Goal: Task Accomplishment & Management: Use online tool/utility

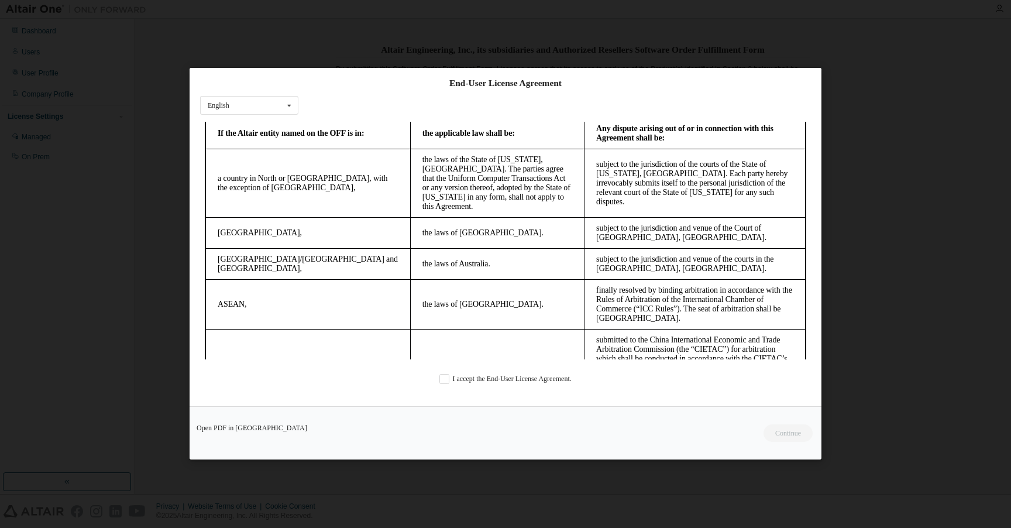
scroll to position [3060, 0]
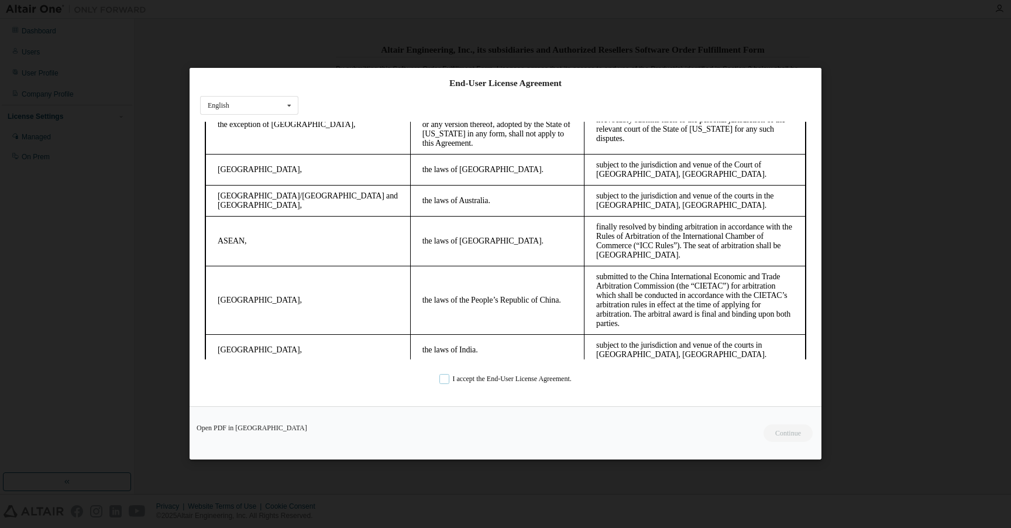
click at [444, 379] on label "I accept the End-User License Agreement." at bounding box center [505, 379] width 132 height 10
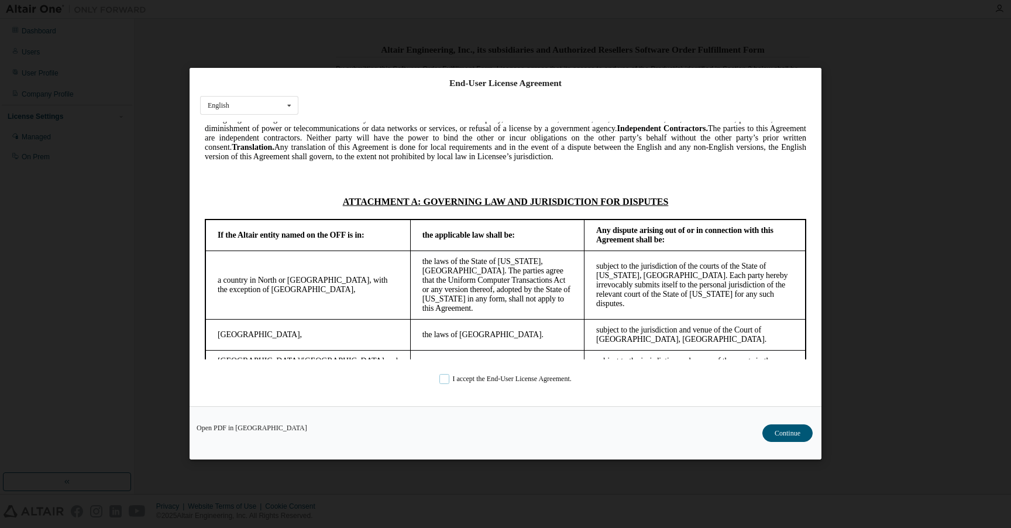
scroll to position [2755, 0]
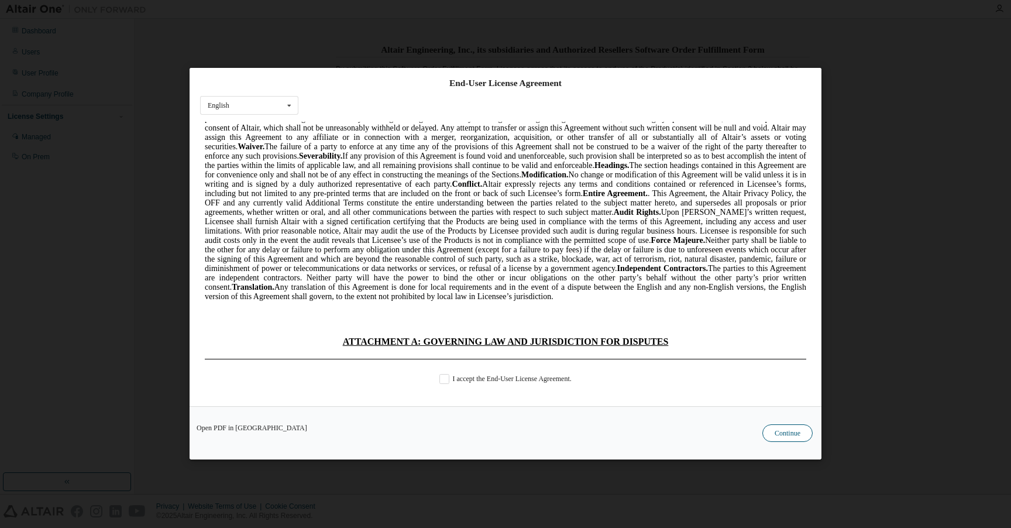
click at [782, 427] on button "Continue" at bounding box center [787, 434] width 50 height 18
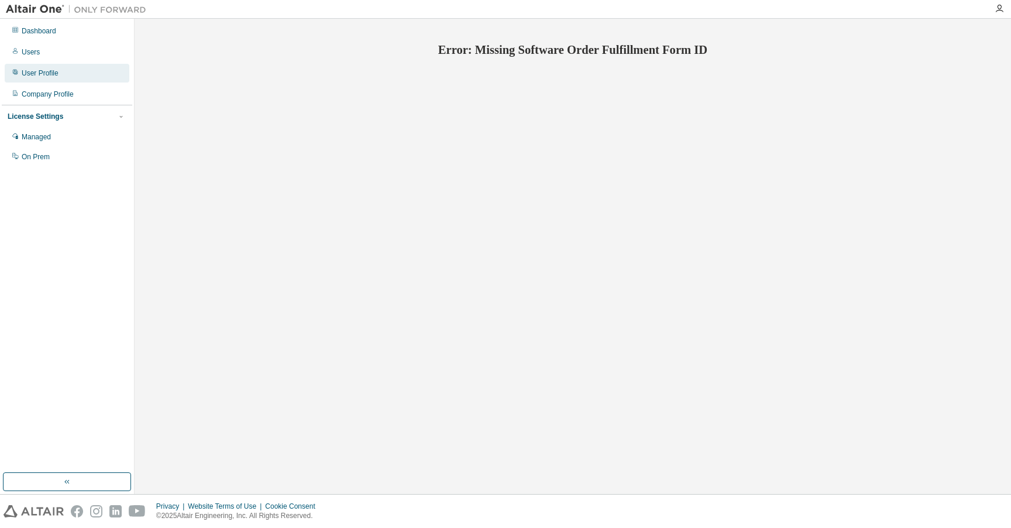
click at [49, 71] on div "User Profile" at bounding box center [40, 72] width 37 height 9
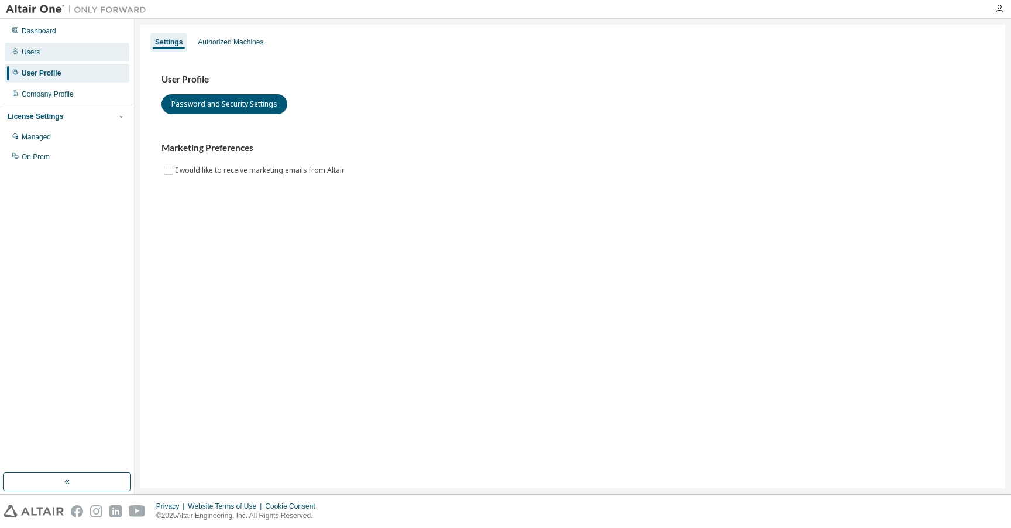
click at [48, 57] on div "Users" at bounding box center [67, 52] width 125 height 19
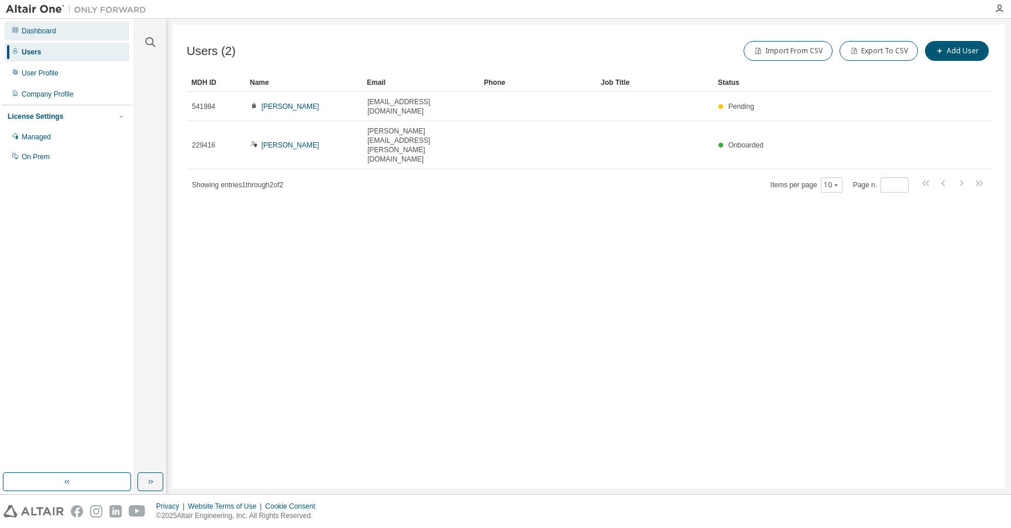
click at [58, 33] on div "Dashboard" at bounding box center [67, 31] width 125 height 19
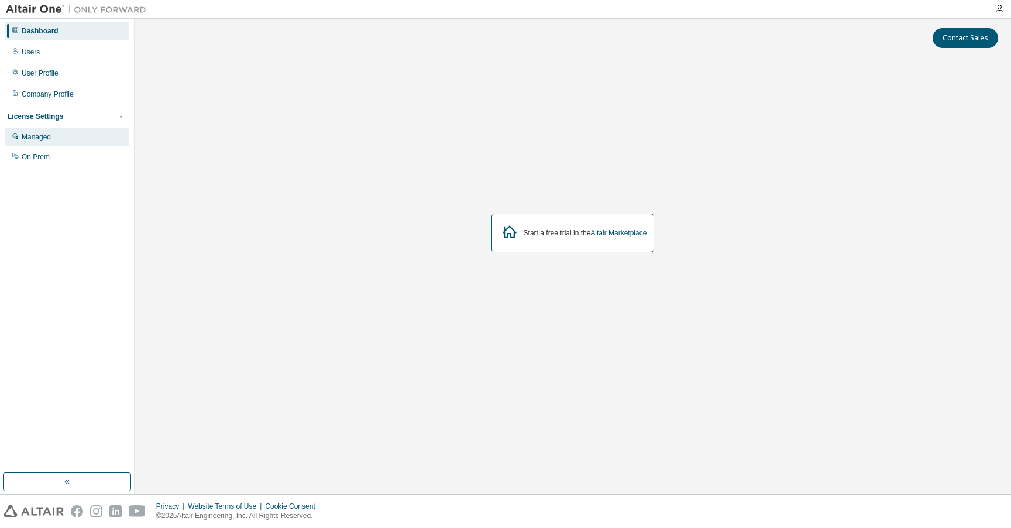
click at [80, 144] on div "Managed" at bounding box center [67, 137] width 125 height 19
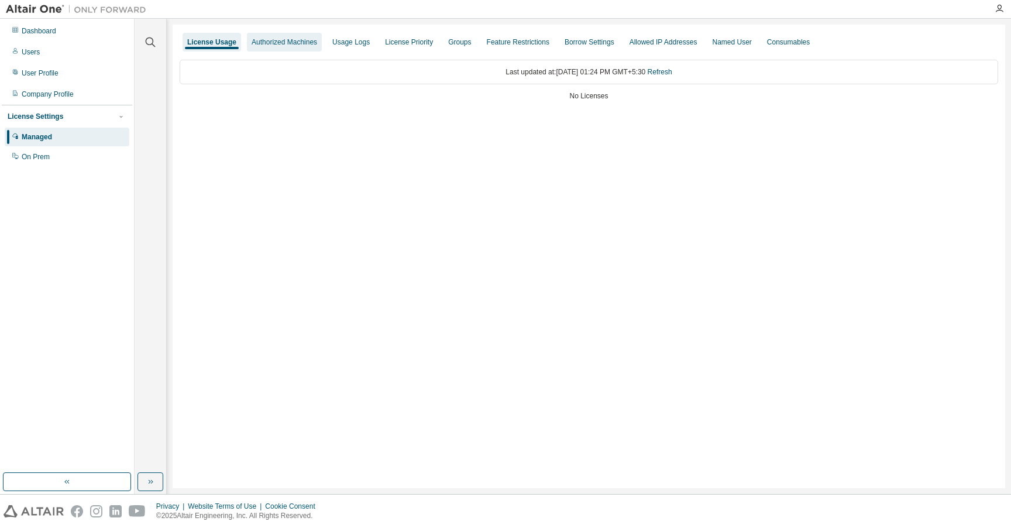
click at [282, 42] on div "Authorized Machines" at bounding box center [285, 41] width 66 height 9
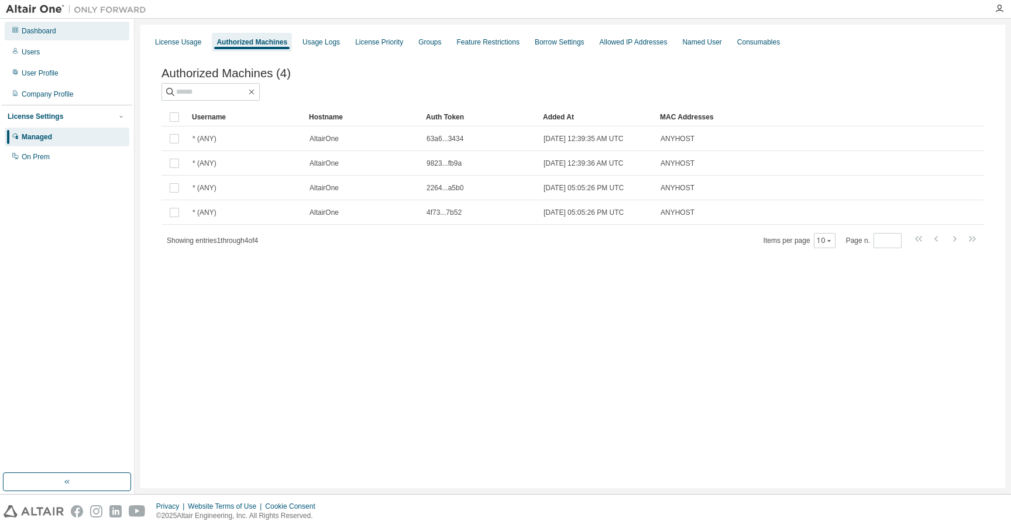
click at [73, 30] on div "Dashboard" at bounding box center [67, 31] width 125 height 19
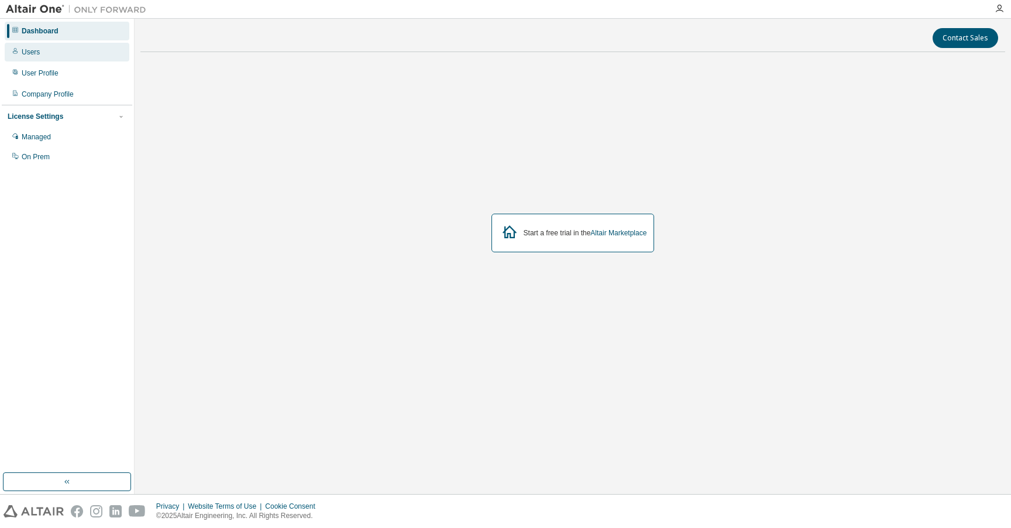
click at [62, 49] on div "Users" at bounding box center [67, 52] width 125 height 19
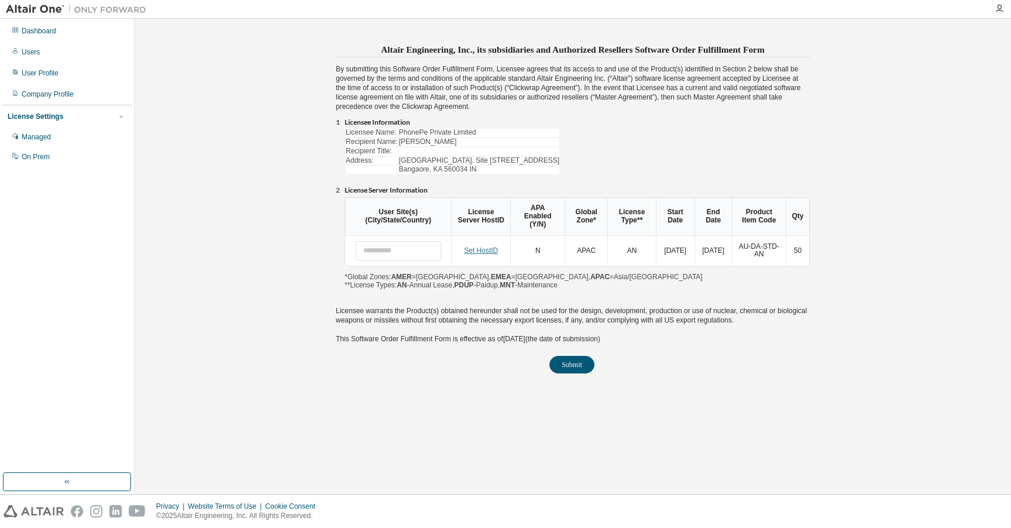
click at [480, 250] on link "Set HostID" at bounding box center [481, 250] width 34 height 8
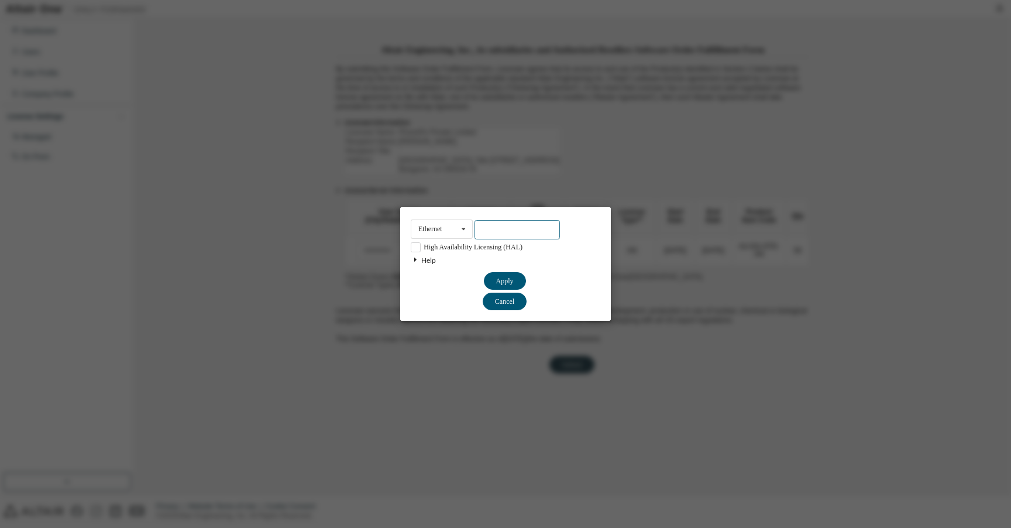
click at [527, 232] on input "text" at bounding box center [517, 229] width 85 height 19
